Goal: Ask a question: Seek information or help from site administrators or community

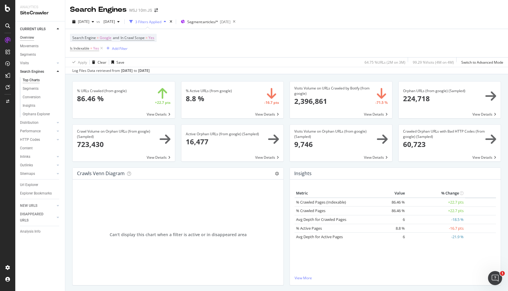
click at [31, 38] on div "Overview" at bounding box center [27, 38] width 14 height 6
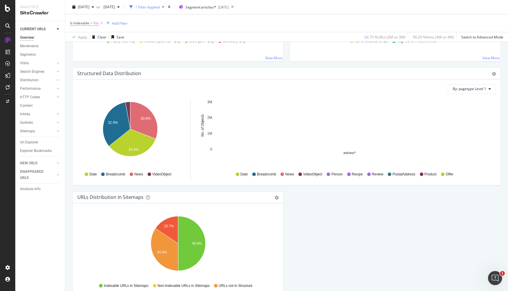
scroll to position [589, 0]
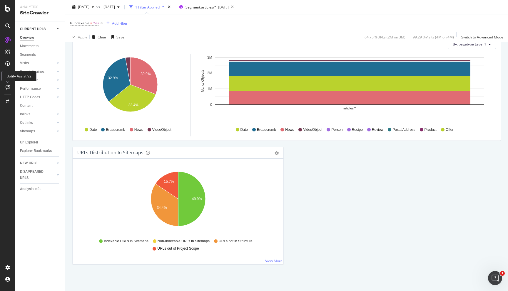
click at [10, 88] on div at bounding box center [7, 87] width 9 height 9
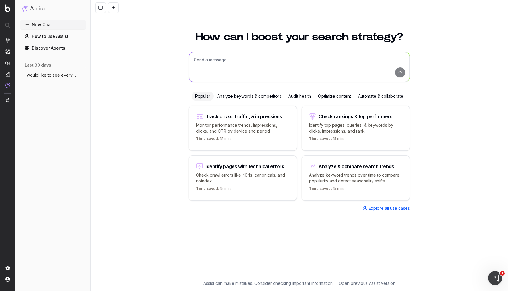
click at [245, 69] on textarea at bounding box center [299, 67] width 220 height 30
type textarea "what percentage of all crawls are going to bad urls"
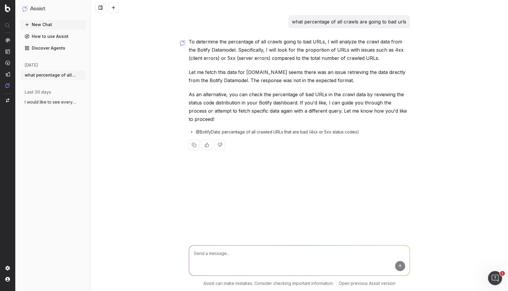
click at [240, 131] on span "@BotifyData: percentage of all crawled URLs that are bad (4xx or 5xx status cod…" at bounding box center [277, 132] width 163 height 6
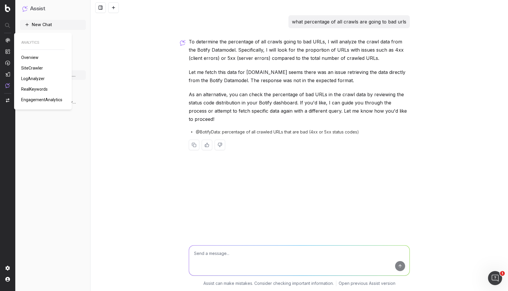
click at [37, 68] on span "SiteCrawler" at bounding box center [32, 68] width 22 height 5
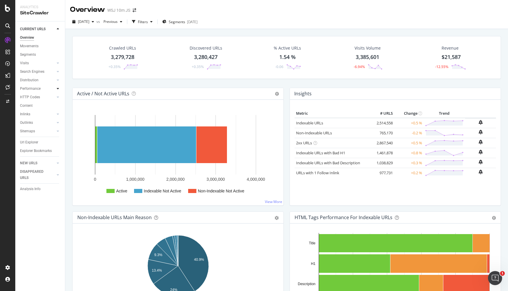
click at [58, 89] on icon at bounding box center [58, 89] width 2 height 4
click at [57, 99] on icon at bounding box center [58, 97] width 2 height 4
click at [33, 97] on div "HTTP Codes" at bounding box center [30, 97] width 20 height 6
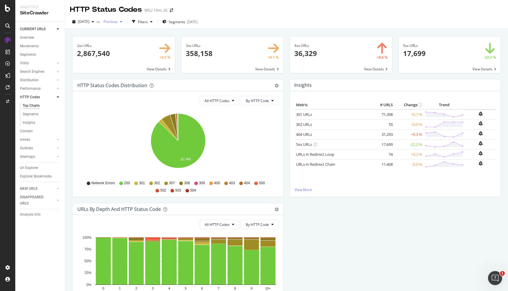
click at [118, 23] on span "Previous" at bounding box center [109, 21] width 16 height 5
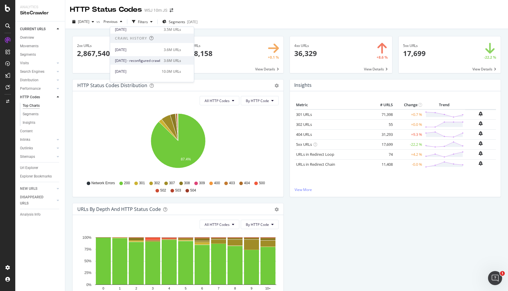
click at [135, 64] on div "2025 Apr. 19th - reconfigured crawl 3.6M URLs" at bounding box center [152, 60] width 84 height 9
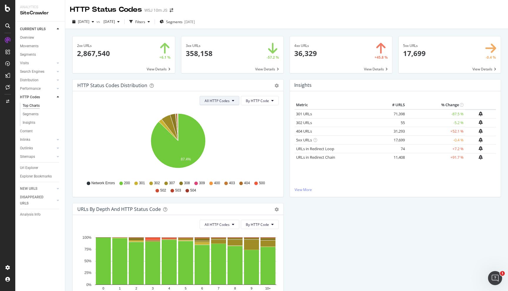
click at [234, 102] on icon at bounding box center [233, 101] width 2 height 4
click at [227, 135] on span "Bad HTTP Codes" at bounding box center [220, 134] width 30 height 5
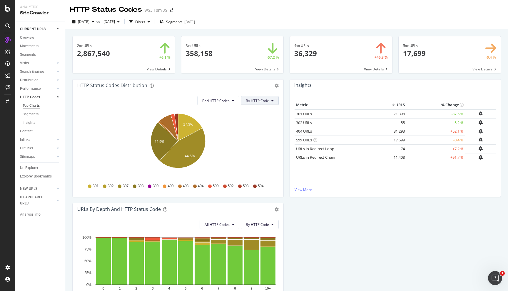
click at [265, 105] on button "By HTTP Code" at bounding box center [260, 100] width 38 height 9
click at [229, 101] on span "Bad HTTP Codes" at bounding box center [215, 100] width 27 height 5
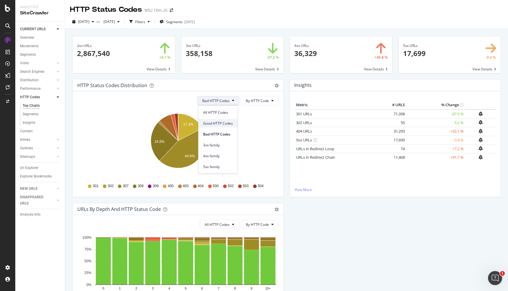
click at [228, 124] on span "Good HTTP Codes" at bounding box center [218, 123] width 30 height 5
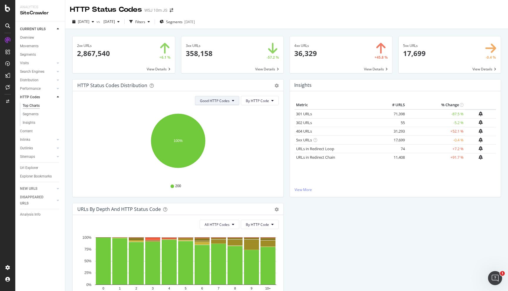
click at [228, 104] on button "Good HTTP Codes" at bounding box center [217, 100] width 44 height 9
click at [225, 114] on span "All HTTP Codes" at bounding box center [216, 112] width 30 height 5
